Goal: Transaction & Acquisition: Purchase product/service

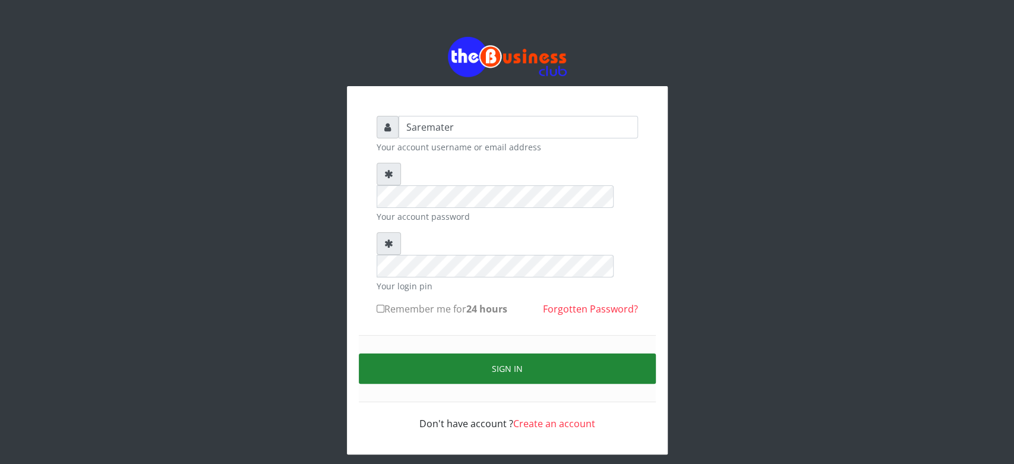
click at [481, 353] on button "Sign in" at bounding box center [507, 368] width 297 height 30
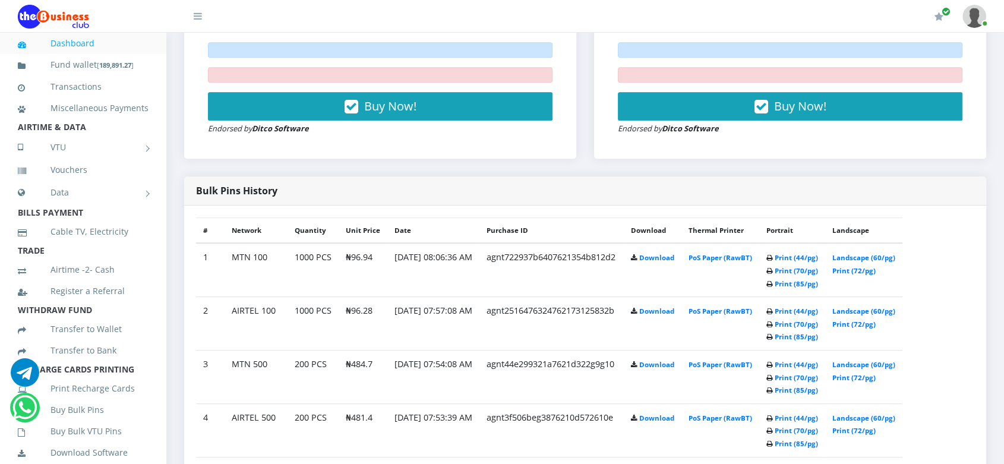
scroll to position [531, 0]
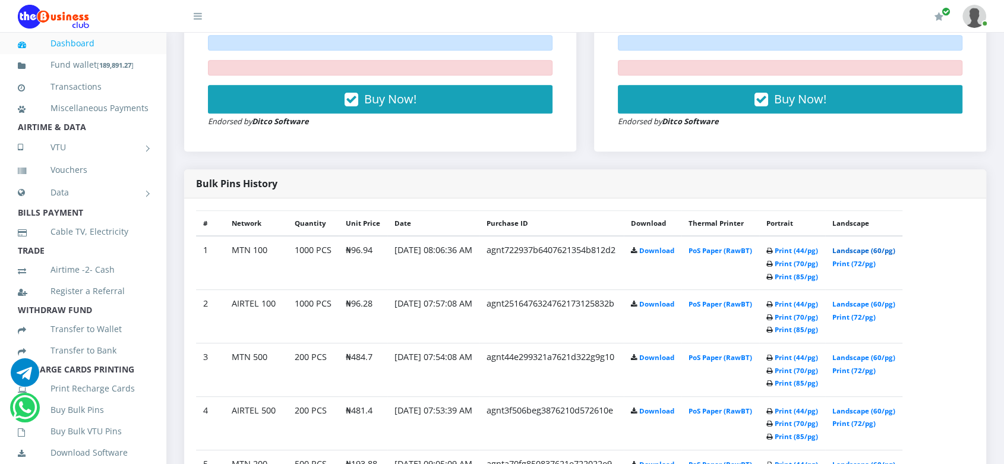
click at [884, 249] on link "Landscape (60/pg)" at bounding box center [863, 250] width 63 height 9
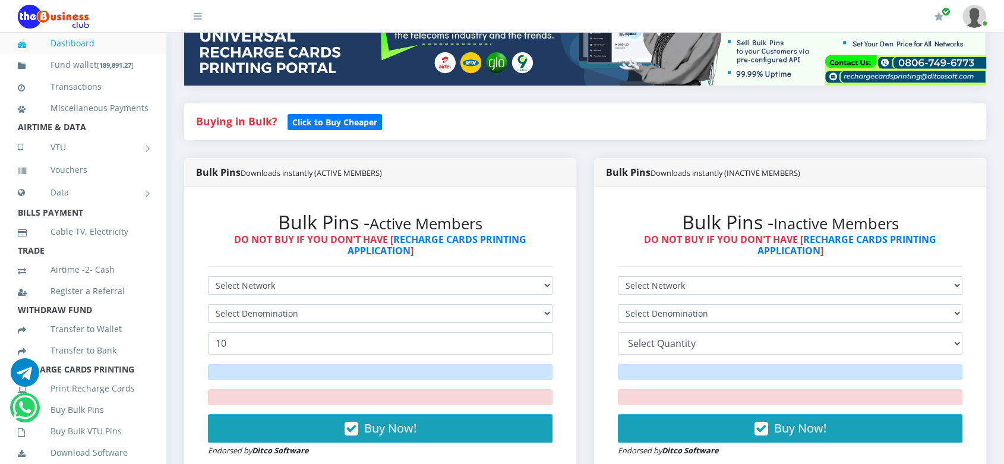
scroll to position [202, 0]
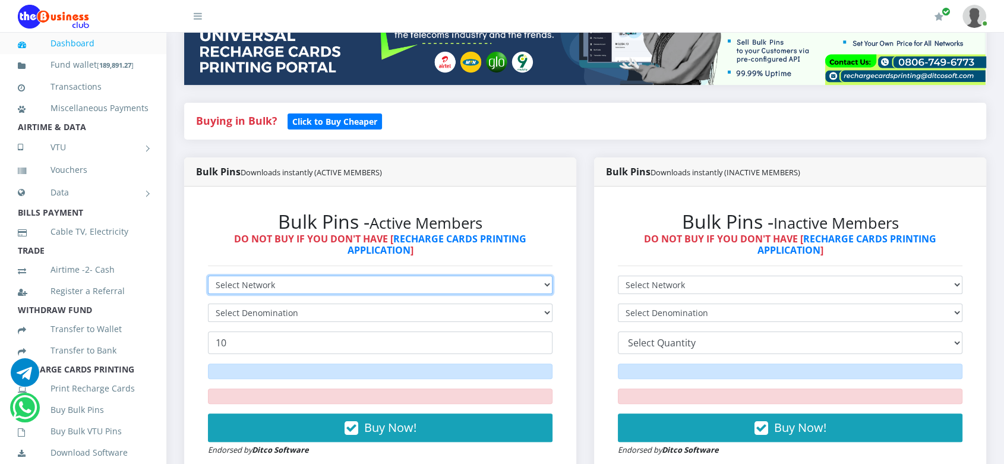
click at [460, 284] on select "Select Network MTN Globacom 9Mobile Airtel" at bounding box center [380, 285] width 344 height 18
click at [208, 276] on select "Select Network MTN Globacom 9Mobile Airtel" at bounding box center [380, 285] width 344 height 18
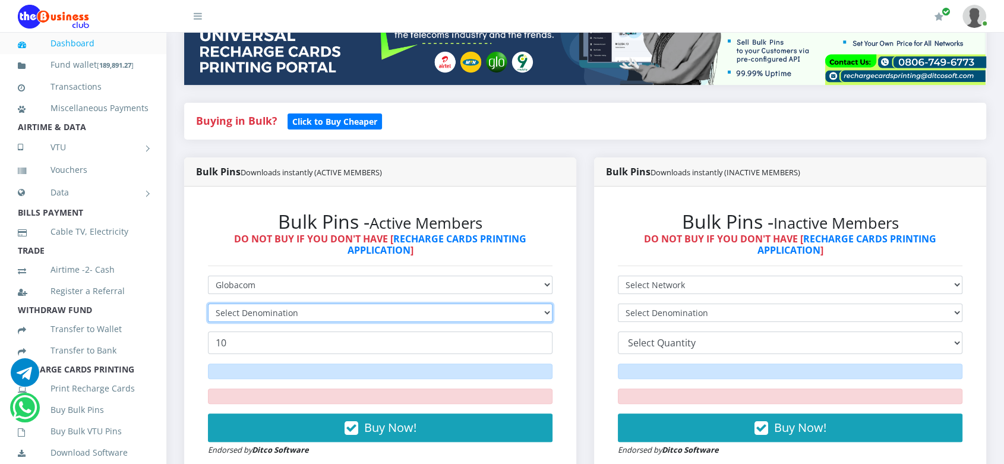
click at [475, 315] on select "Select Denomination" at bounding box center [380, 312] width 344 height 18
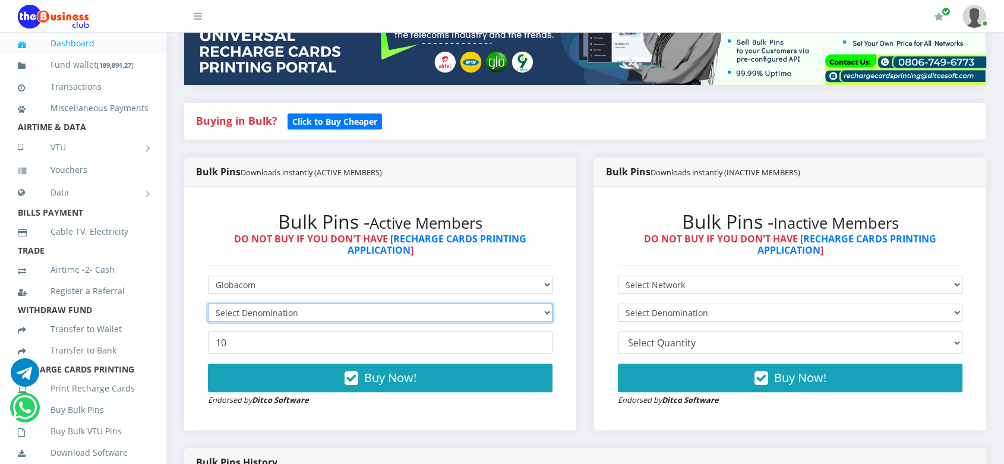
click at [475, 315] on select "Select Denomination" at bounding box center [380, 312] width 344 height 18
click at [504, 313] on select "Select Denomination" at bounding box center [380, 312] width 344 height 18
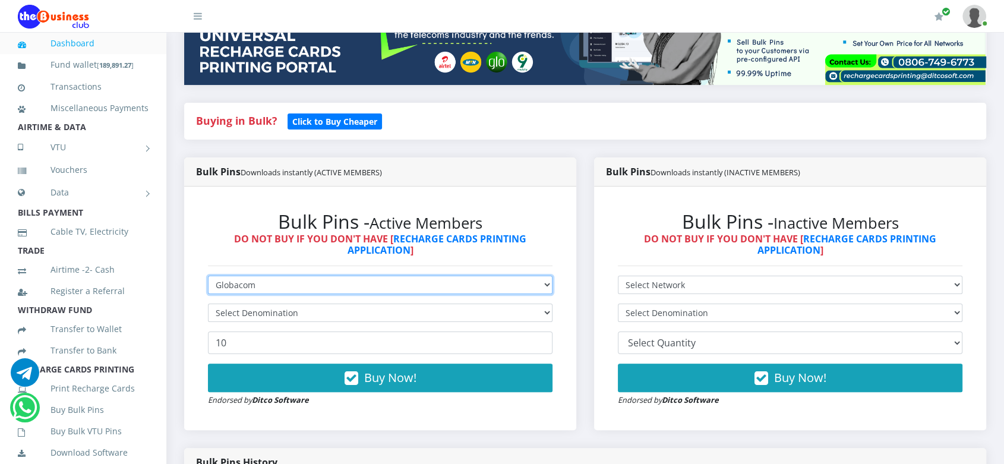
click at [522, 289] on select "Select Network MTN Globacom 9Mobile Airtel" at bounding box center [380, 285] width 344 height 18
select select "Airtel"
click at [208, 276] on select "Select Network MTN Globacom 9Mobile Airtel" at bounding box center [380, 285] width 344 height 18
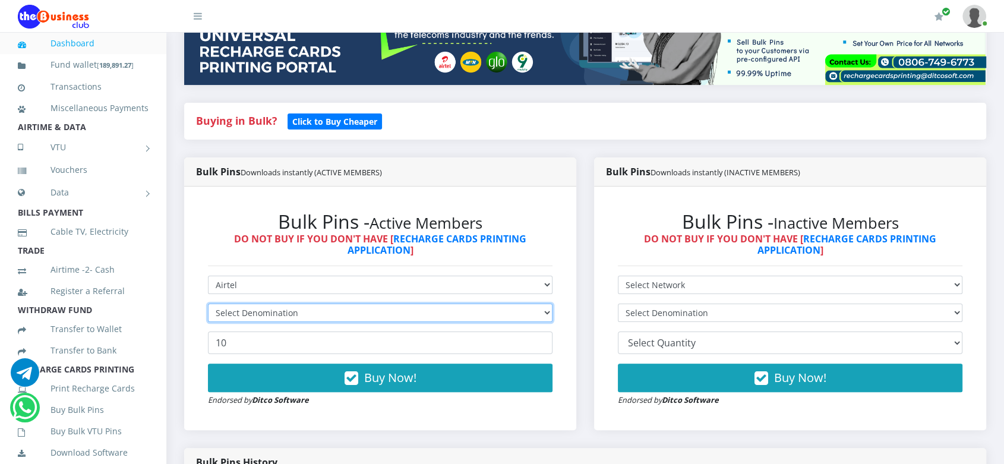
click at [520, 316] on select "Select Denomination" at bounding box center [380, 312] width 344 height 18
click at [520, 316] on select "Select Denomination Airtel NGN100 - ₦96.37 Airtel NGN200 - ₦192.74 Airtel NGN50…" at bounding box center [380, 312] width 344 height 18
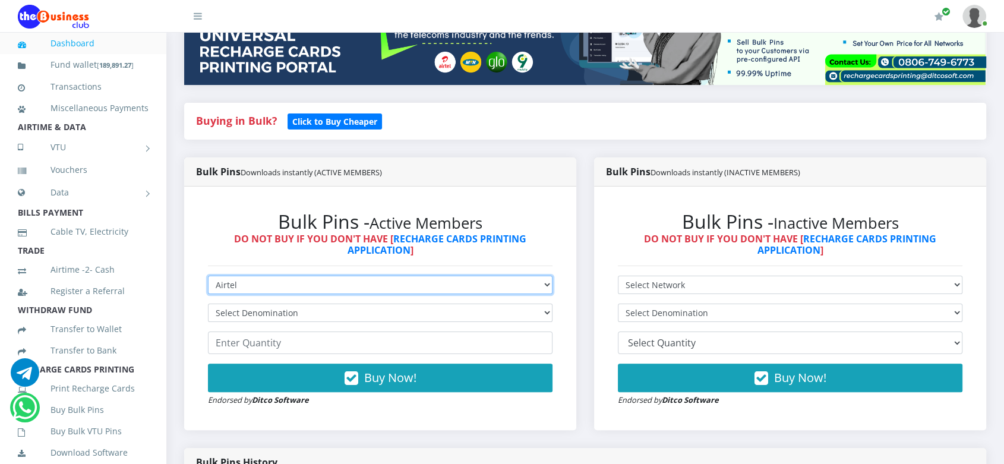
click at [505, 287] on select "Select Network MTN Globacom 9Mobile Airtel" at bounding box center [380, 285] width 344 height 18
select select "Glo"
click at [208, 276] on select "Select Network MTN Globacom 9Mobile Airtel" at bounding box center [380, 285] width 344 height 18
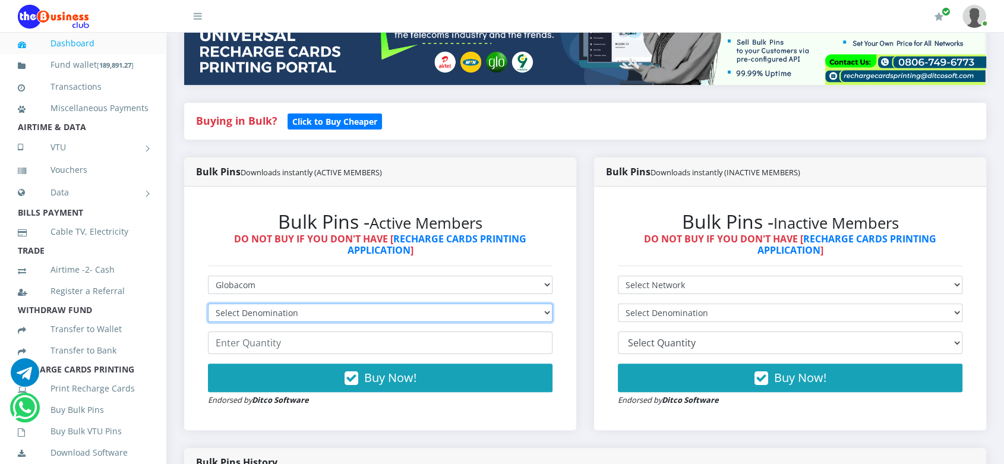
click at [508, 316] on select "Select Denomination" at bounding box center [380, 312] width 344 height 18
click at [508, 316] on select "Select Denomination Glo NGN100 - ₦96.50 Glo NGN200 - ₦193.00 Glo NGN500 - ₦482.…" at bounding box center [380, 312] width 344 height 18
select select "96.5-100"
click at [208, 303] on select "Select Denomination Glo NGN100 - ₦96.50 Glo NGN200 - ₦193.00 Glo NGN500 - ₦482.…" at bounding box center [380, 312] width 344 height 18
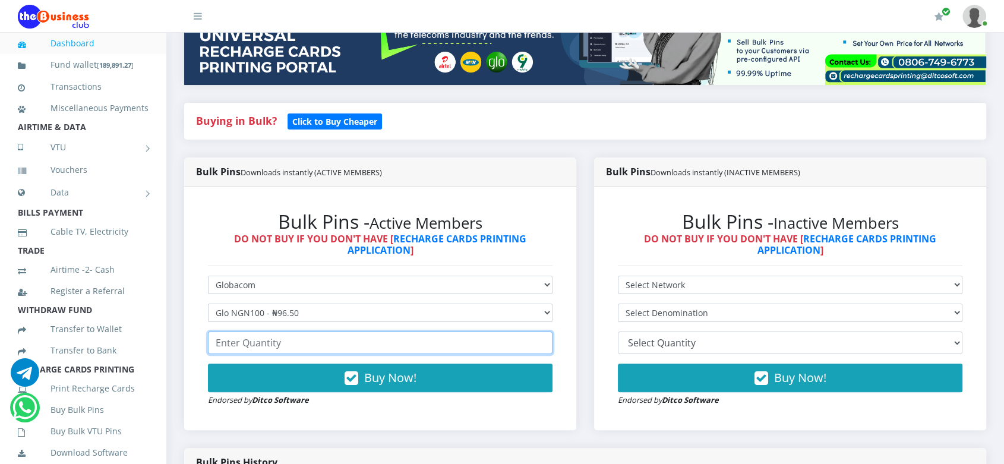
click at [325, 343] on input "number" at bounding box center [380, 342] width 344 height 23
drag, startPoint x: 215, startPoint y: 341, endPoint x: 286, endPoint y: 340, distance: 70.7
click at [286, 340] on input "270" at bounding box center [380, 342] width 344 height 23
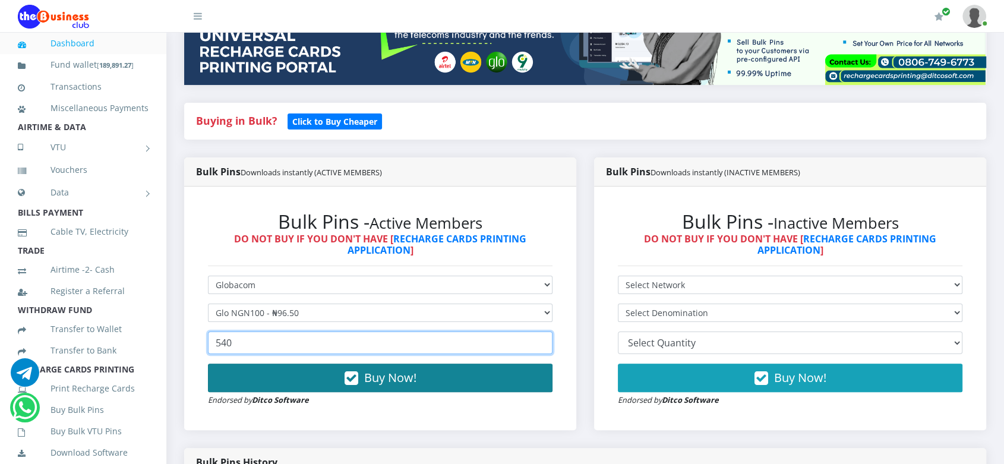
type input "540"
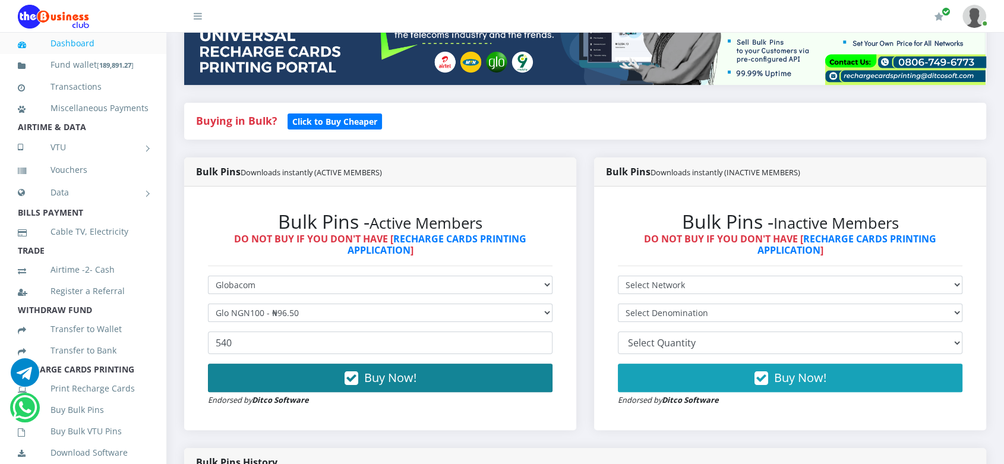
click at [378, 381] on span "Buy Now!" at bounding box center [390, 377] width 52 height 16
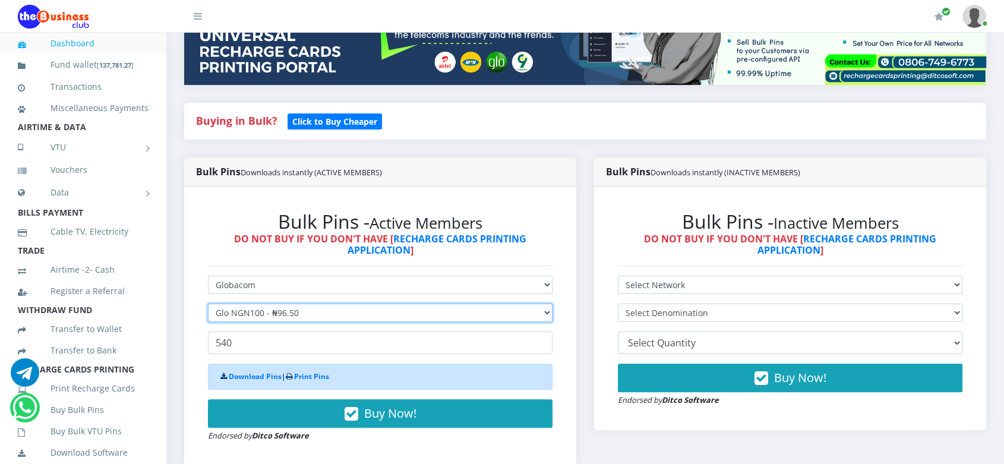
click at [391, 309] on select "Select Denomination Glo NGN100 - ₦96.50 Glo NGN200 - ₦193.00 Glo NGN500 - ₦482.…" at bounding box center [380, 312] width 344 height 18
select select "482.5-500"
click at [208, 303] on select "Select Denomination Glo NGN100 - ₦96.50 Glo NGN200 - ₦193.00 Glo NGN500 - ₦482.…" at bounding box center [380, 312] width 344 height 18
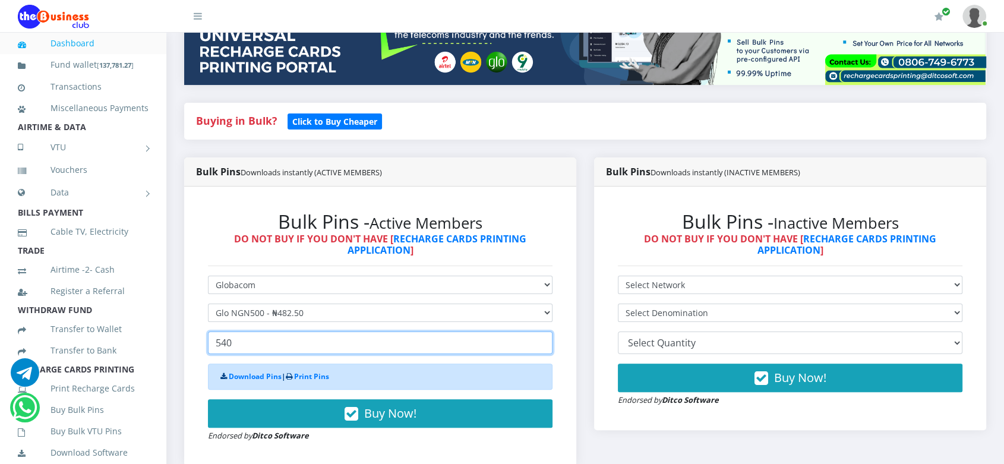
drag, startPoint x: 217, startPoint y: 340, endPoint x: 238, endPoint y: 340, distance: 20.8
click at [238, 340] on input "540" at bounding box center [380, 342] width 344 height 23
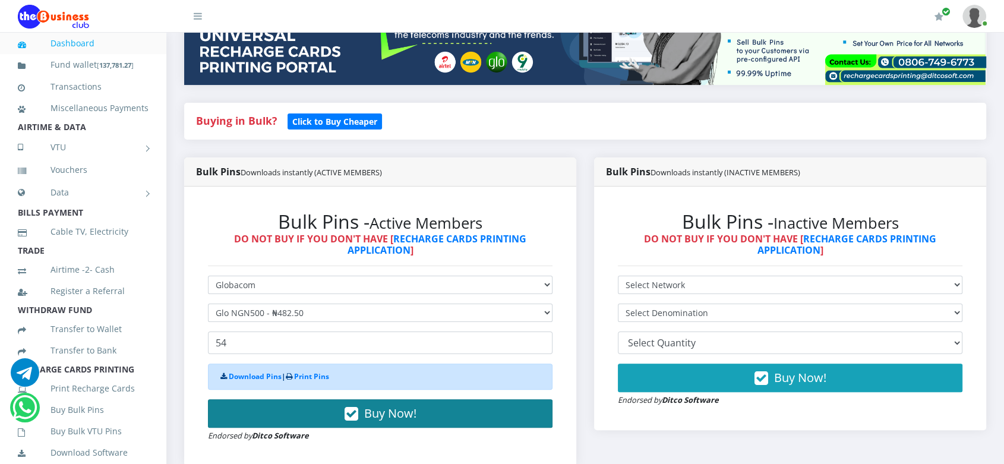
click at [397, 408] on span "Buy Now!" at bounding box center [390, 413] width 52 height 16
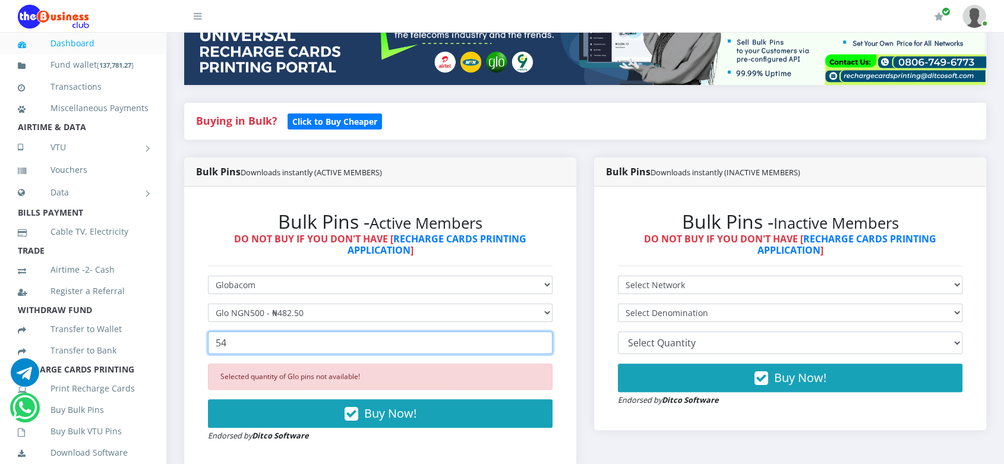
drag, startPoint x: 214, startPoint y: 341, endPoint x: 234, endPoint y: 344, distance: 19.9
click at [234, 344] on input "54" at bounding box center [380, 342] width 344 height 23
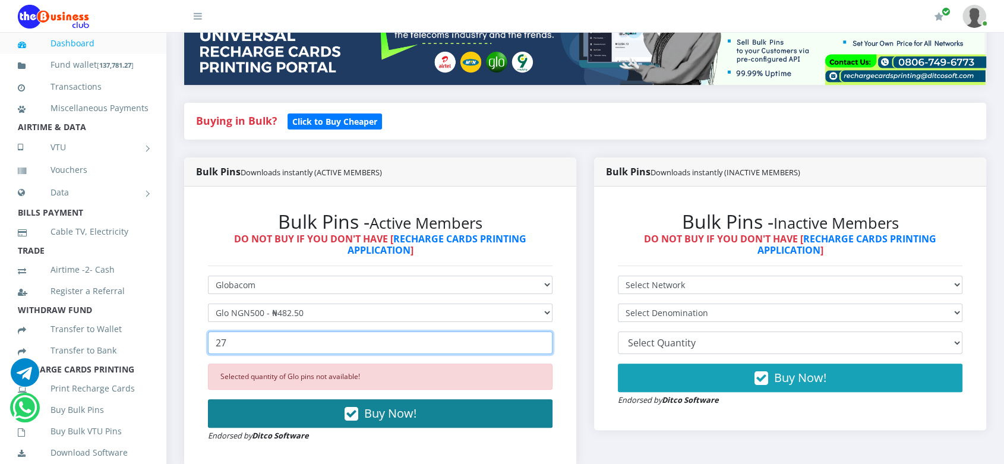
type input "27"
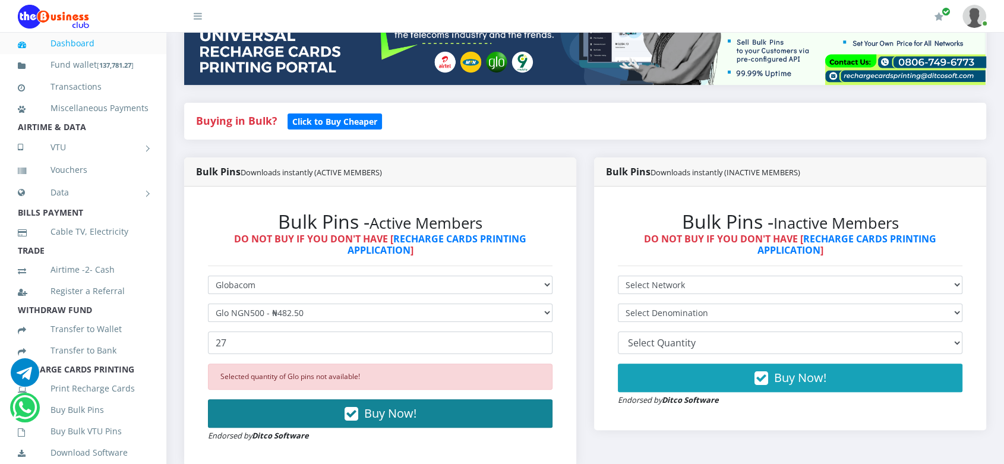
click at [376, 416] on span "Buy Now!" at bounding box center [390, 413] width 52 height 16
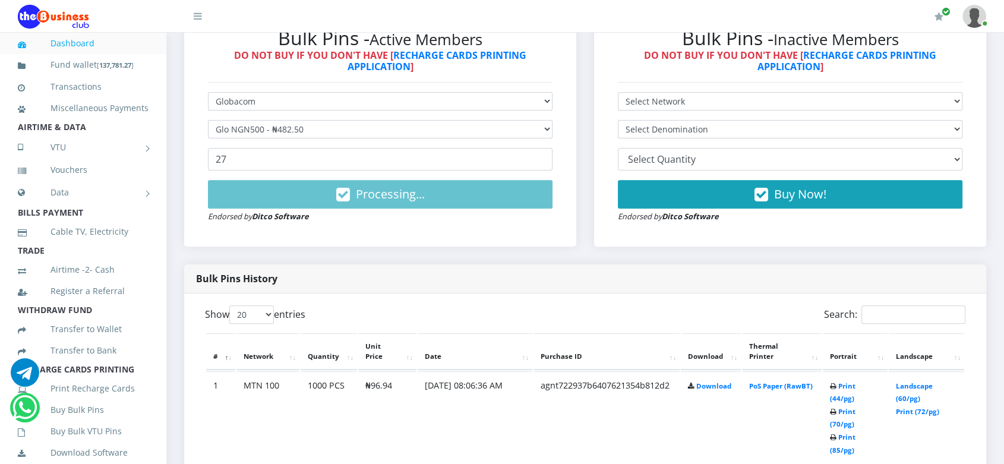
scroll to position [409, 0]
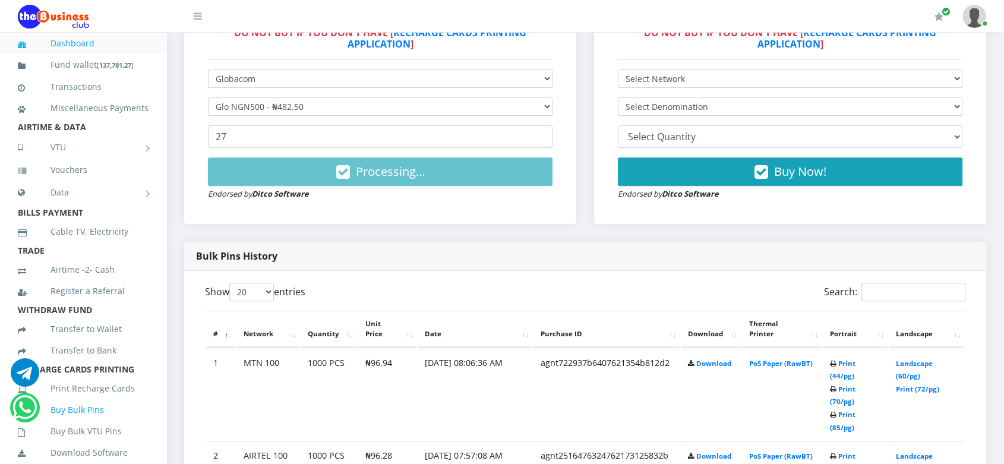
click at [77, 423] on link "Buy Bulk Pins" at bounding box center [83, 409] width 131 height 27
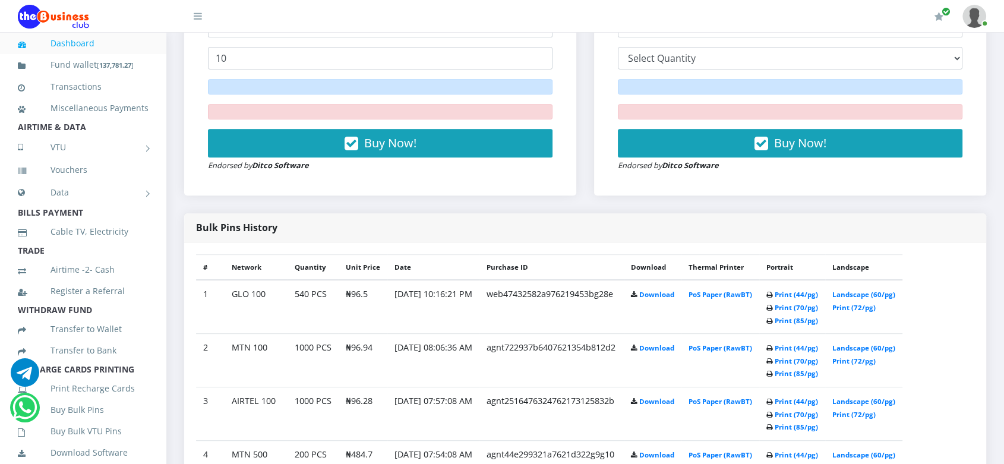
scroll to position [524, 0]
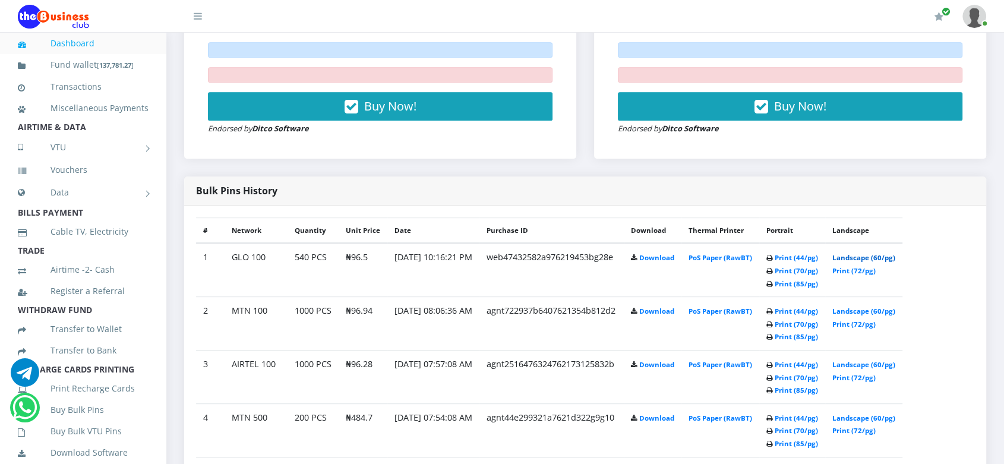
click at [872, 255] on link "Landscape (60/pg)" at bounding box center [863, 257] width 63 height 9
